Goal: Transaction & Acquisition: Purchase product/service

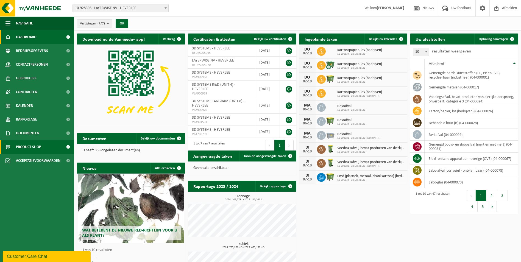
click at [32, 146] on span "Product Shop" at bounding box center [28, 147] width 25 height 14
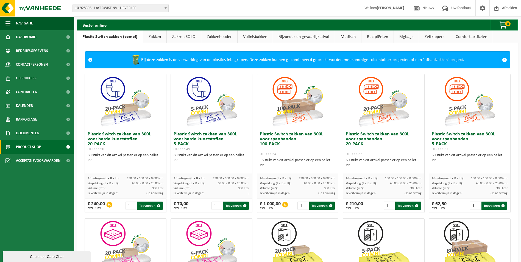
click at [370, 37] on link "Recipiënten" at bounding box center [377, 36] width 32 height 13
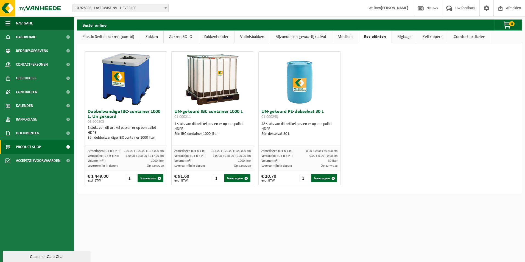
click at [340, 37] on link "Medisch" at bounding box center [345, 36] width 26 height 13
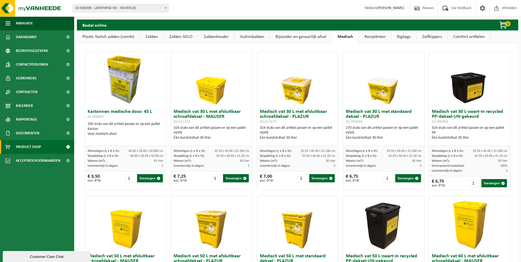
click at [302, 38] on link "Bijzonder en gevaarlijk afval" at bounding box center [301, 36] width 62 height 13
